Goal: Complete application form

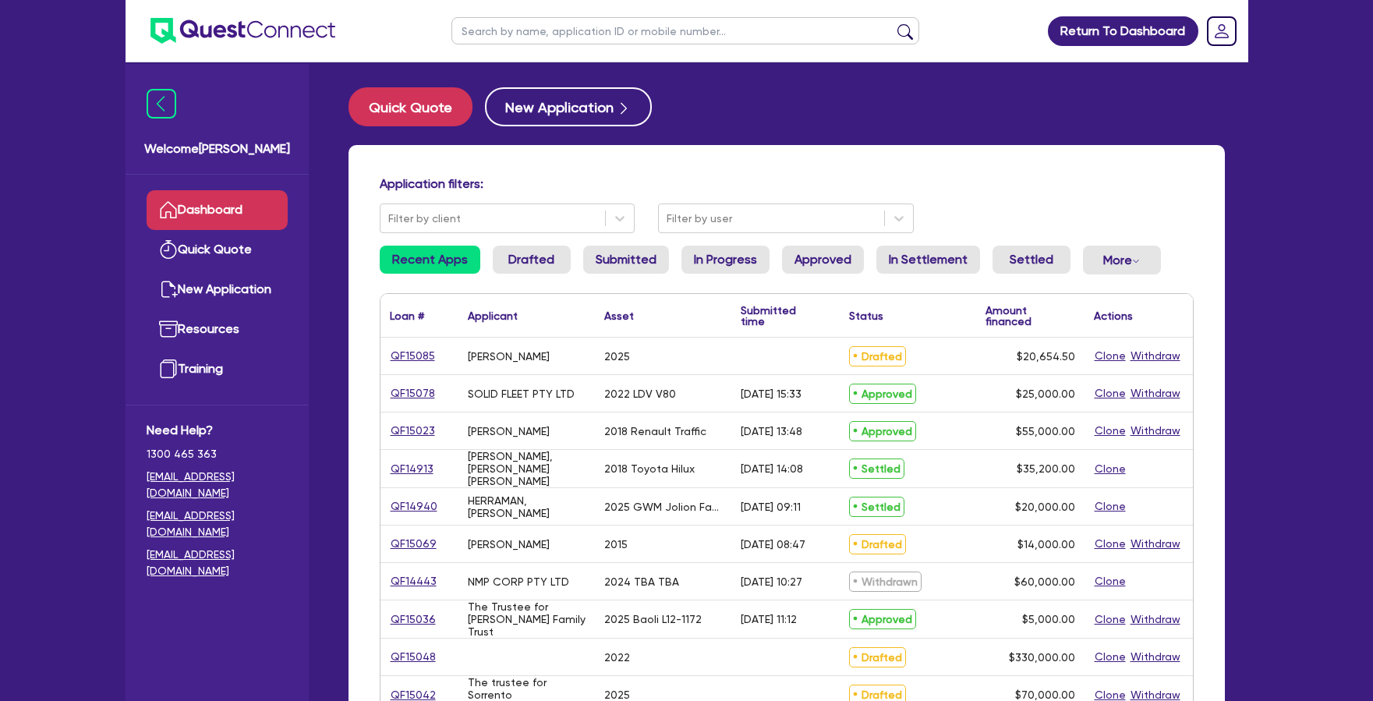
click at [240, 218] on link "Dashboard" at bounding box center [217, 210] width 141 height 40
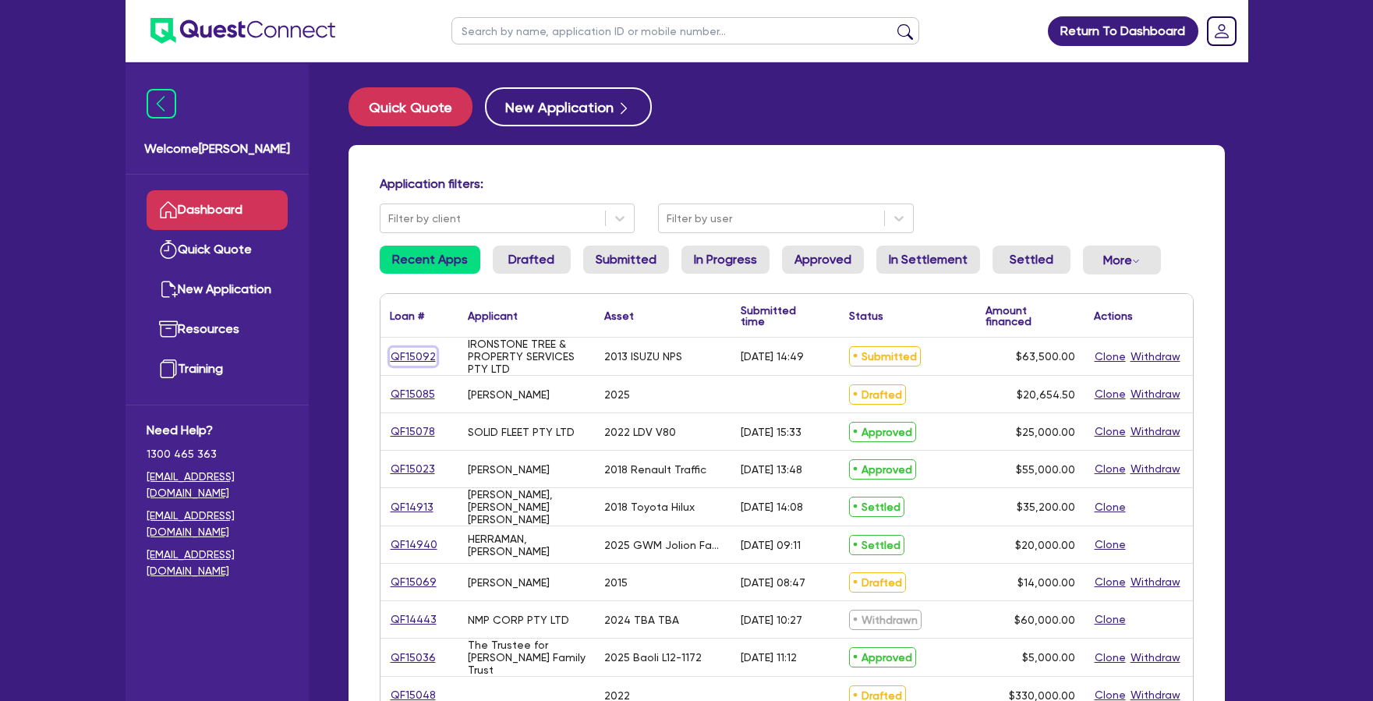
click at [419, 356] on link "QF15092" at bounding box center [413, 357] width 47 height 18
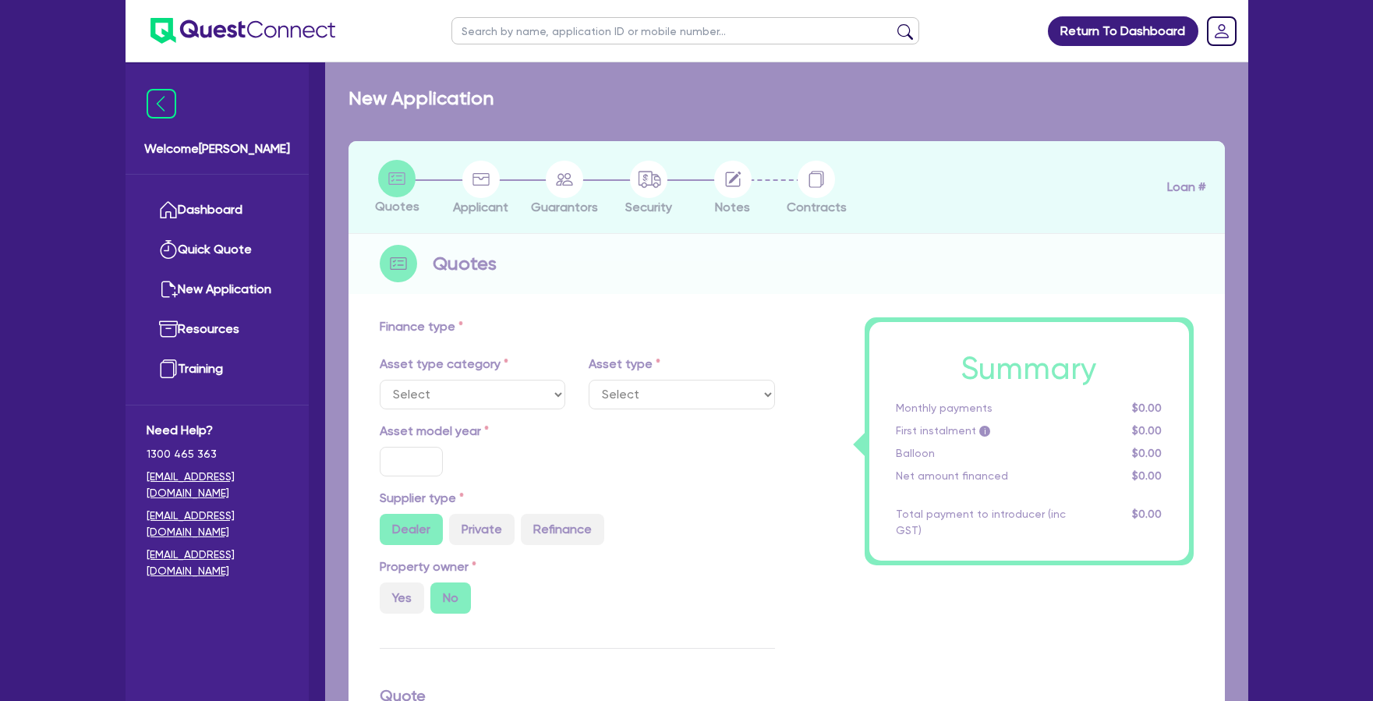
select select "CARS_AND_LIGHT_TRUCKS"
type input "2013"
radio input "false"
radio input "true"
type input "71,000"
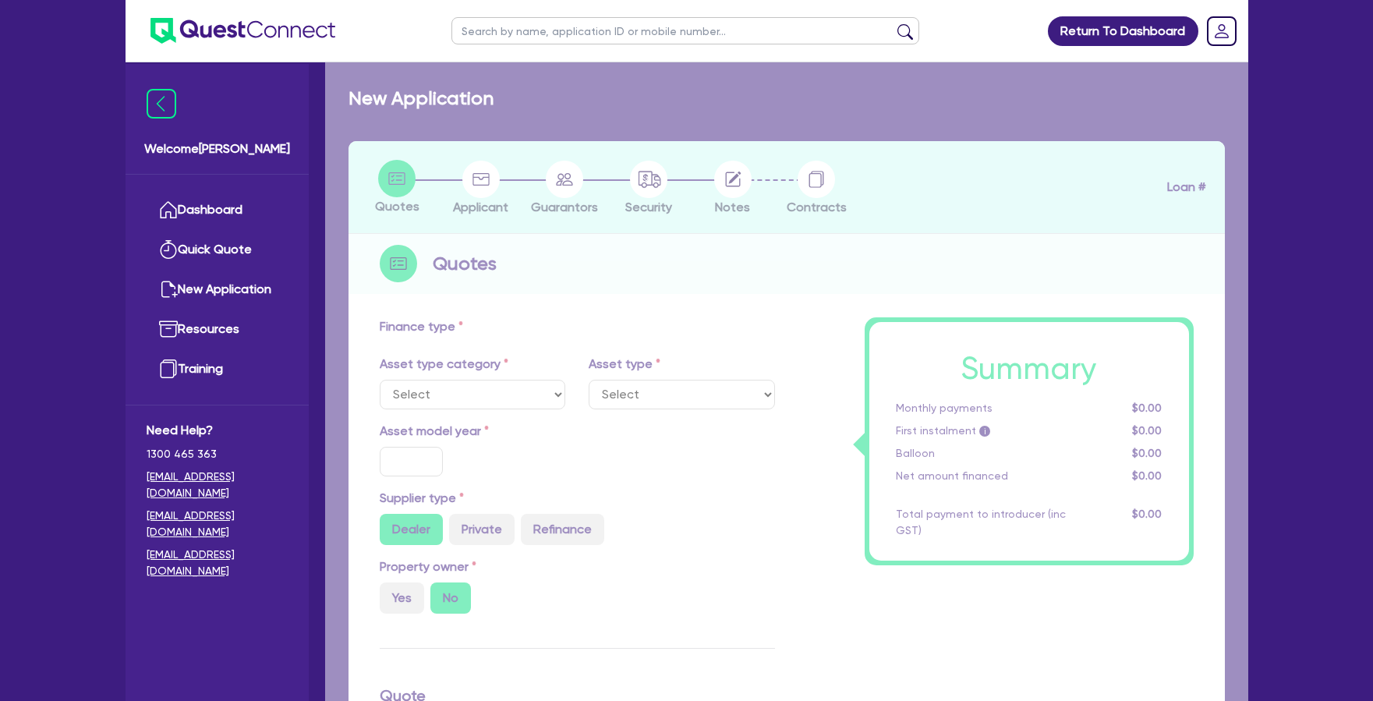
type input "7,500"
type input "9.5"
type input "6,032.5"
type input "17.95"
select select "LIGHT_TRUCKS"
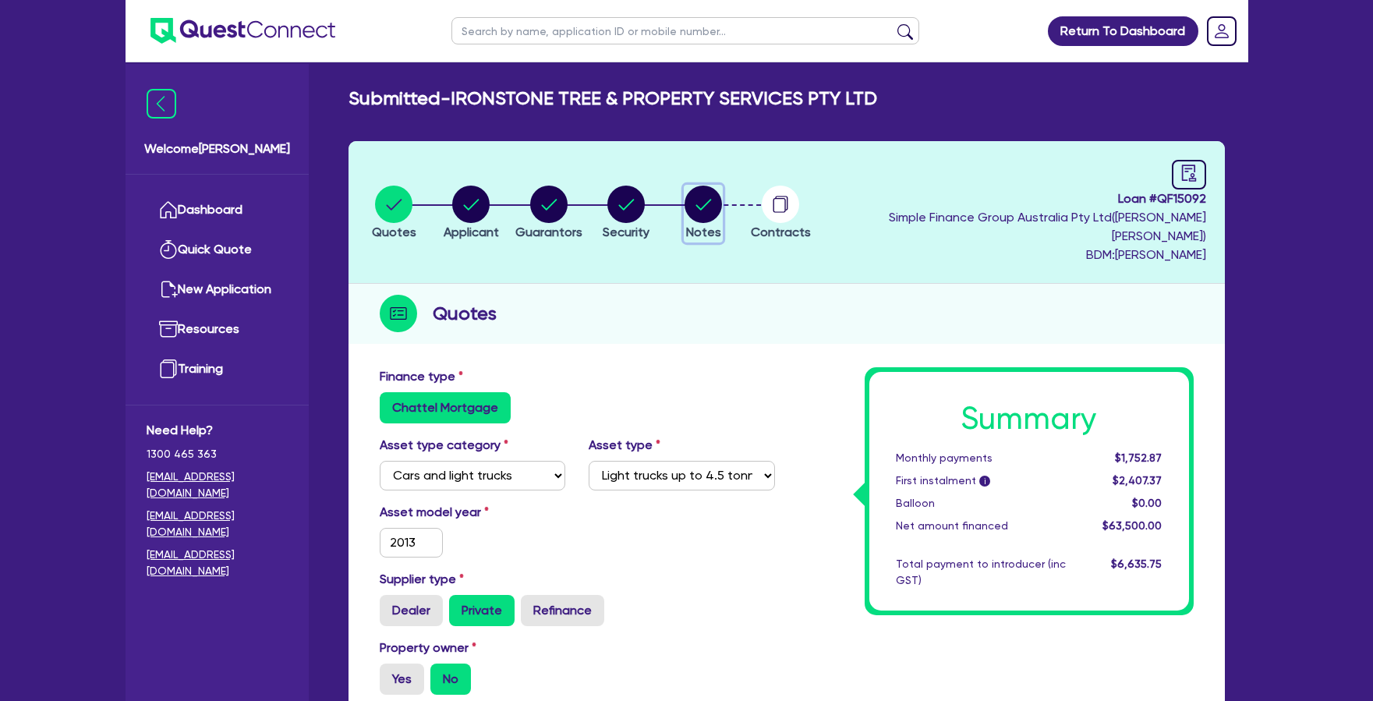
click at [722, 205] on circle "button" at bounding box center [703, 204] width 37 height 37
select select "Quest Finance - Own Book"
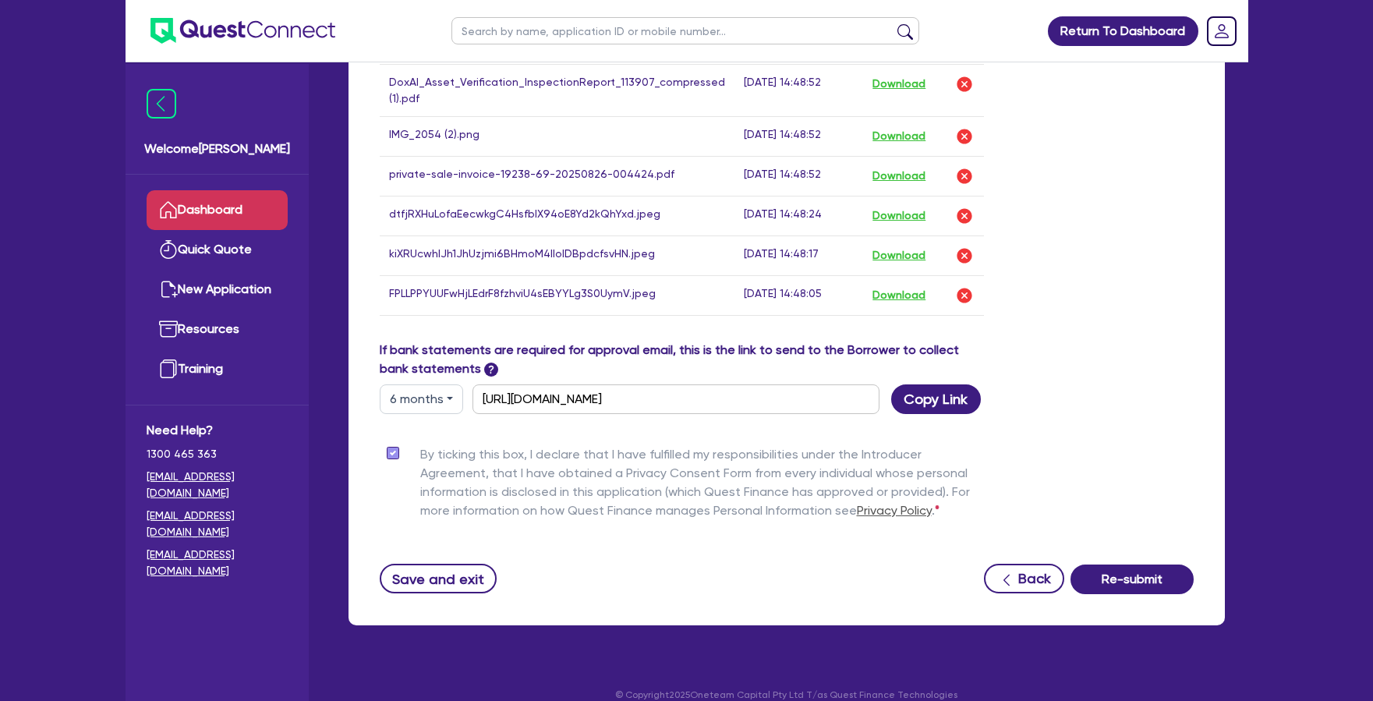
scroll to position [1255, 0]
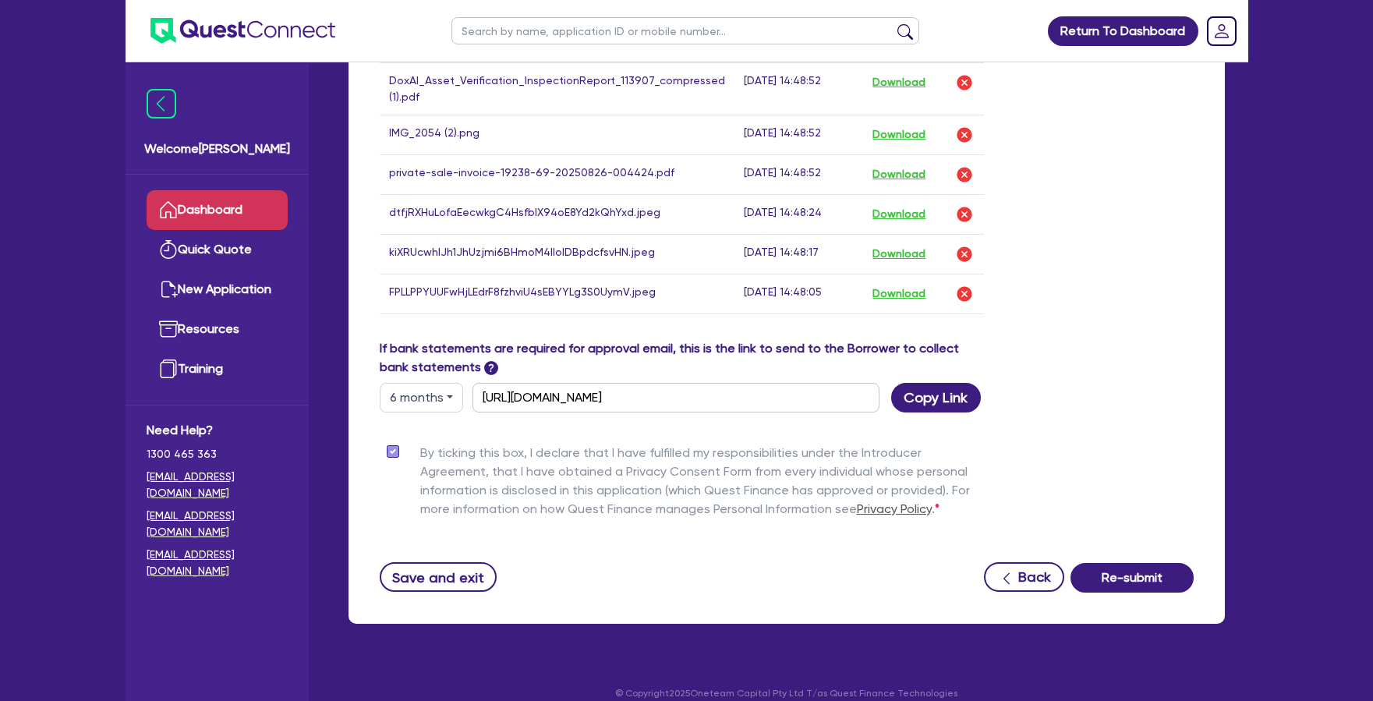
click at [264, 200] on link "Dashboard" at bounding box center [217, 210] width 141 height 40
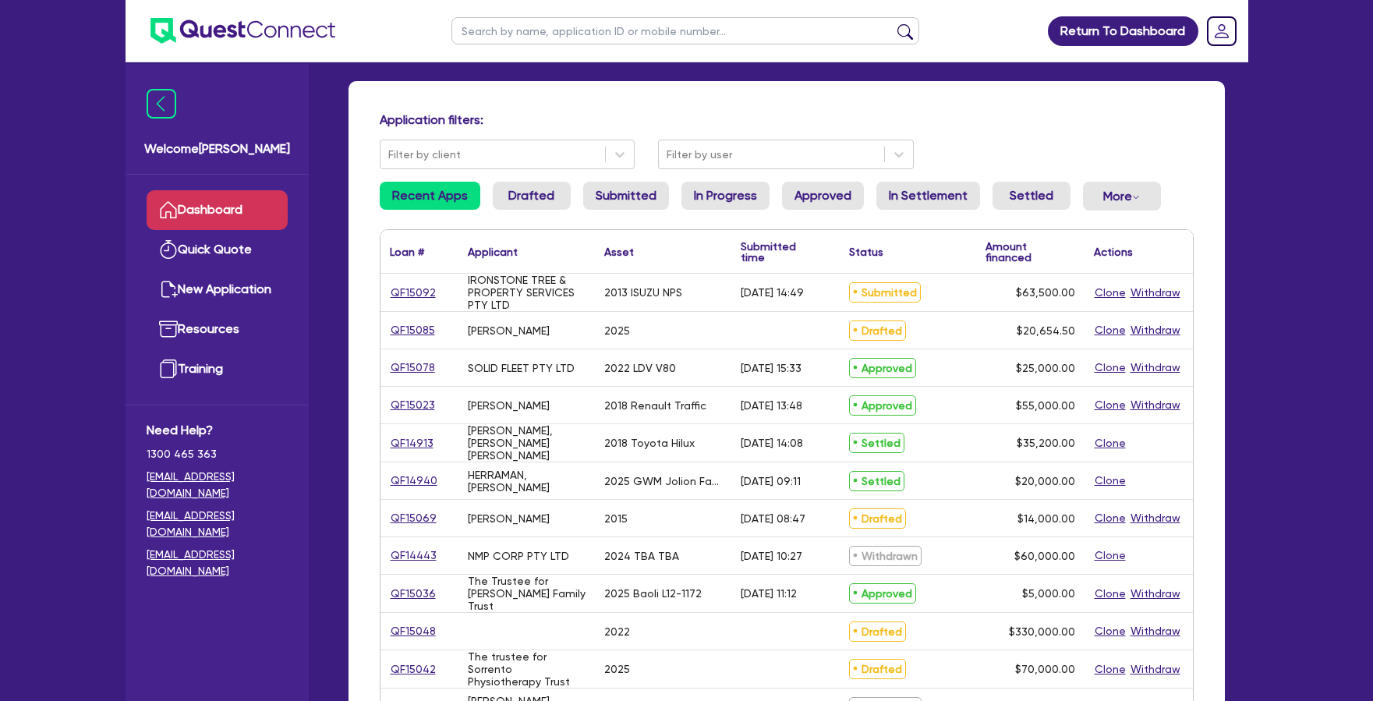
scroll to position [97, 0]
